Goal: Task Accomplishment & Management: Manage account settings

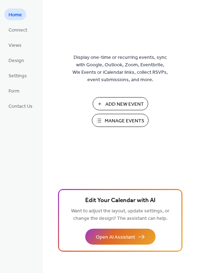
click at [121, 122] on span "Manage Events" at bounding box center [125, 120] width 40 height 7
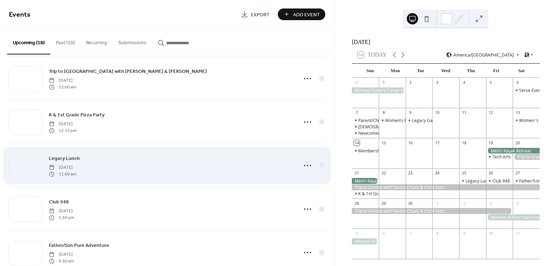
scroll to position [142, 0]
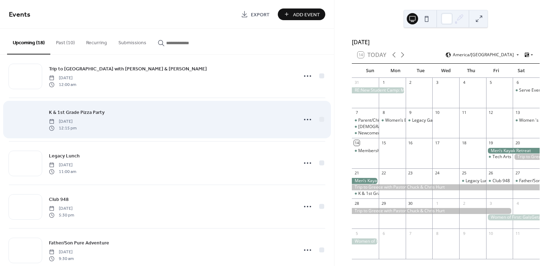
click at [29, 121] on div at bounding box center [25, 120] width 33 height 25
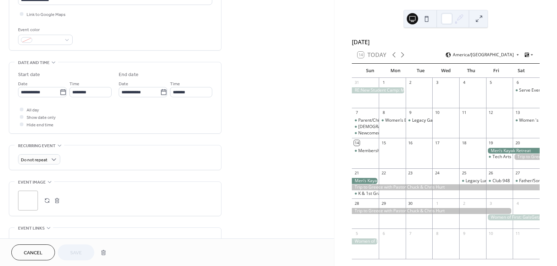
scroll to position [177, 0]
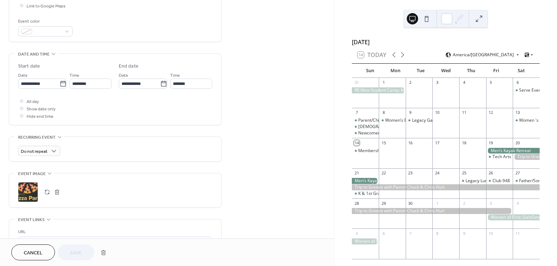
click at [48, 193] on button "button" at bounding box center [47, 192] width 10 height 10
click at [86, 250] on button "Save" at bounding box center [76, 253] width 36 height 16
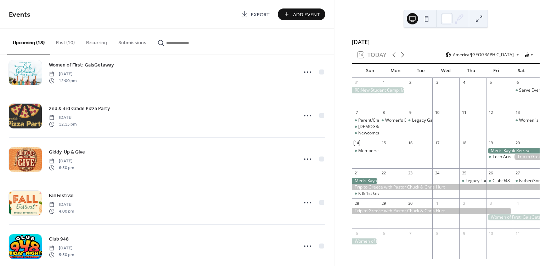
scroll to position [354, 0]
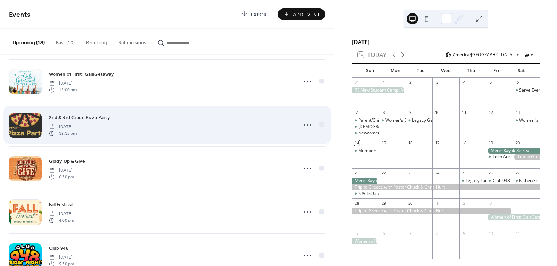
click at [33, 128] on div at bounding box center [25, 125] width 33 height 25
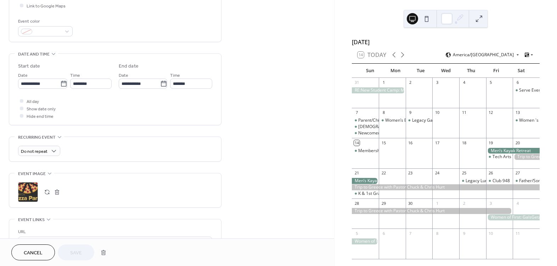
scroll to position [213, 0]
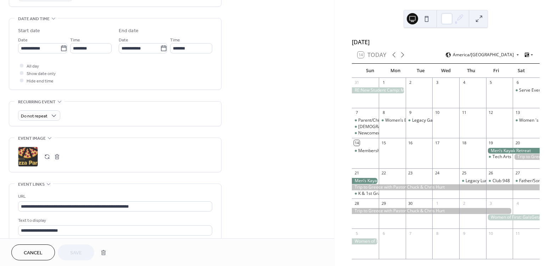
click at [45, 154] on button "button" at bounding box center [47, 157] width 10 height 10
click at [84, 253] on button "Save" at bounding box center [76, 253] width 36 height 16
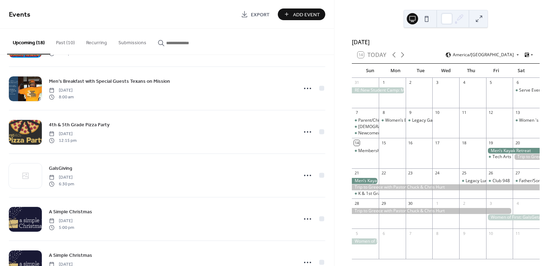
scroll to position [567, 0]
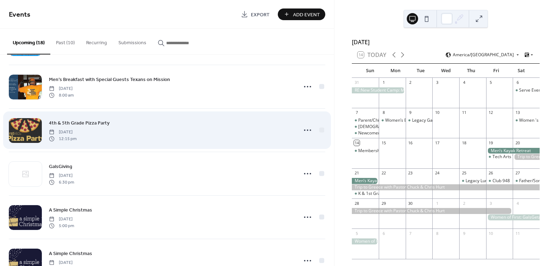
click at [31, 131] on div at bounding box center [25, 130] width 33 height 25
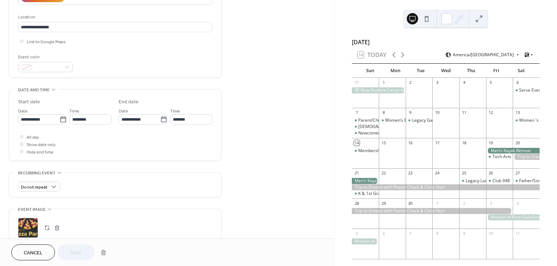
scroll to position [142, 0]
click at [45, 226] on button "button" at bounding box center [47, 228] width 10 height 10
click at [68, 251] on button "Save" at bounding box center [76, 253] width 36 height 16
